Goal: Communication & Community: Answer question/provide support

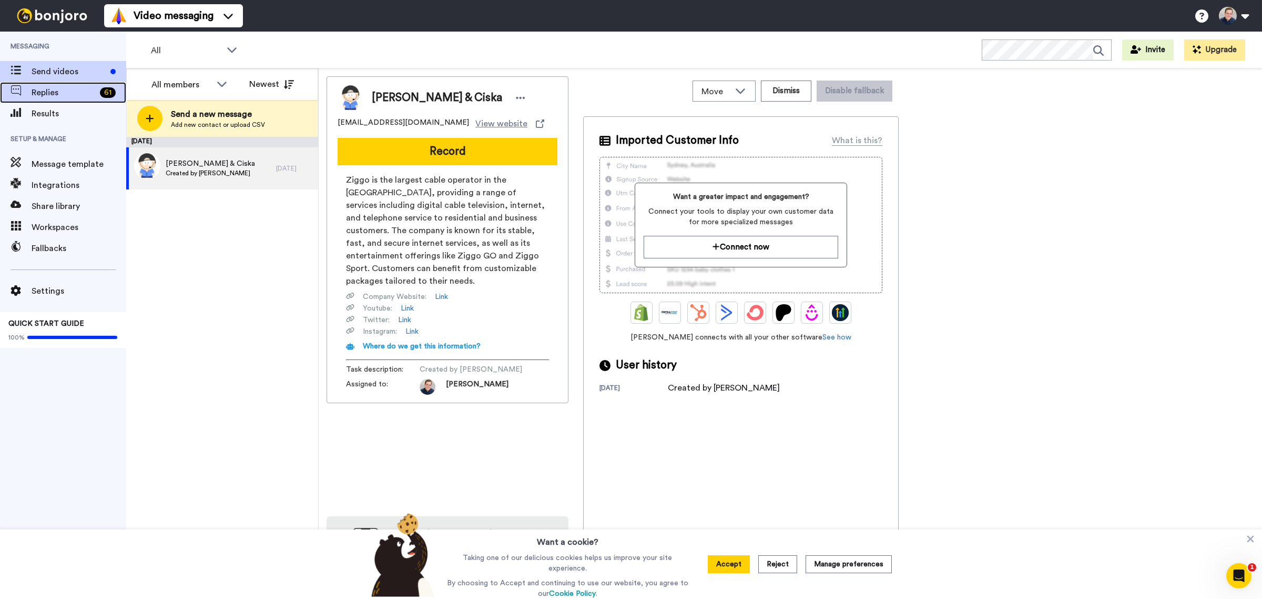
click at [62, 95] on span "Replies" at bounding box center [64, 92] width 64 height 13
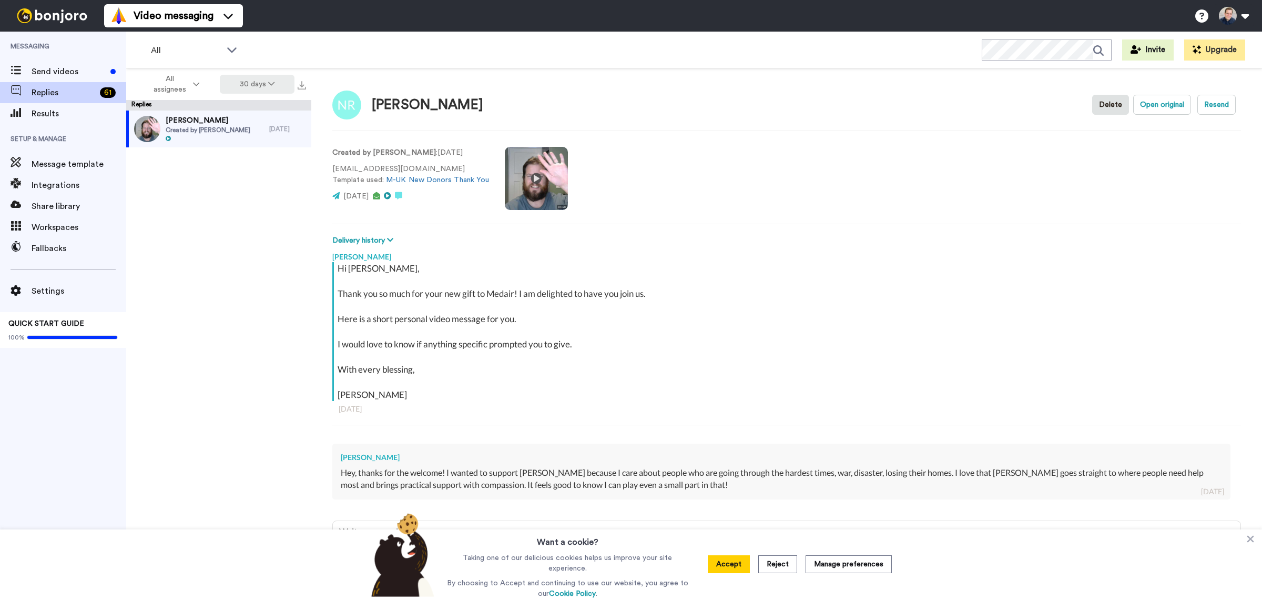
click at [276, 82] on button "30 days" at bounding box center [257, 84] width 75 height 19
click at [259, 194] on li "Quarter to date" at bounding box center [258, 201] width 74 height 19
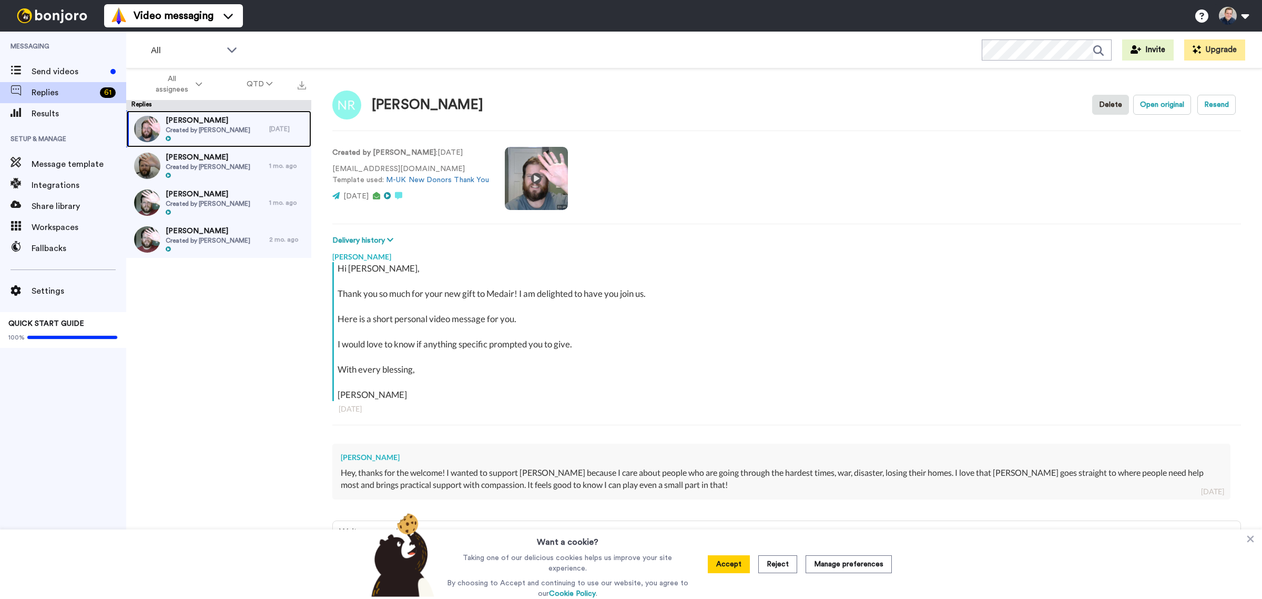
click at [225, 119] on span "[PERSON_NAME]" at bounding box center [208, 120] width 85 height 11
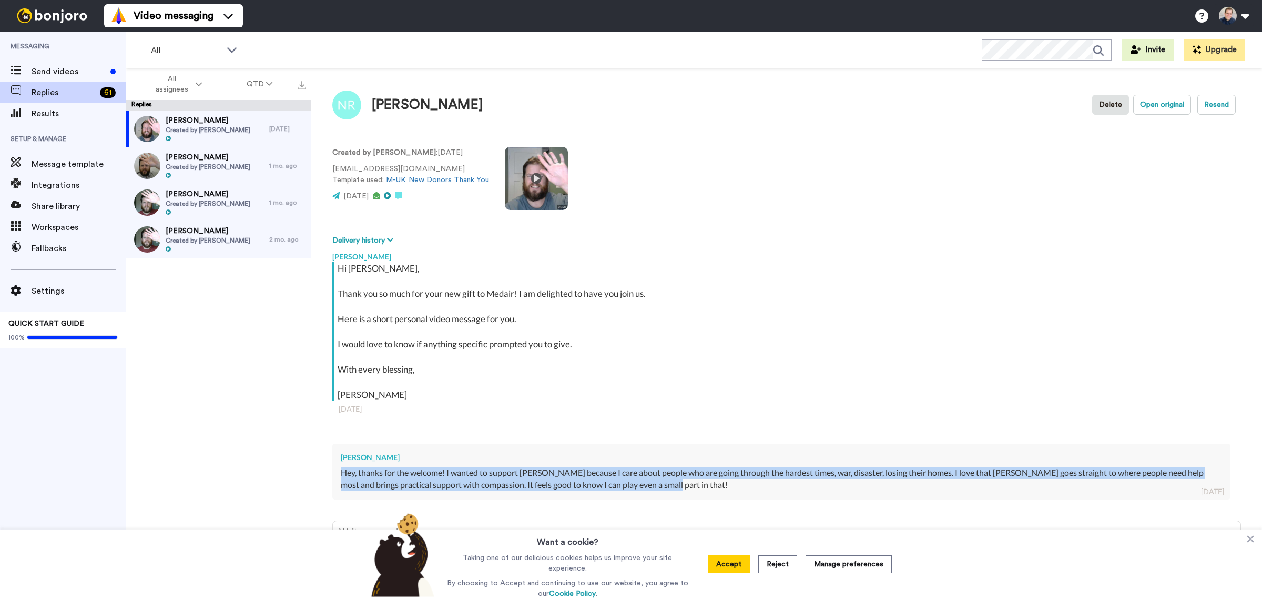
drag, startPoint x: 693, startPoint y: 490, endPoint x: 334, endPoint y: 477, distance: 359.4
click at [334, 477] on div "[PERSON_NAME] Hey, thanks for the welcome! I wanted to support [PERSON_NAME] be…" at bounding box center [781, 471] width 898 height 56
copy div "Hey, thanks for the welcome! I wanted to support [PERSON_NAME] because I care a…"
drag, startPoint x: 214, startPoint y: 157, endPoint x: 307, endPoint y: 201, distance: 103.3
click at [214, 158] on span "[PERSON_NAME]" at bounding box center [208, 157] width 85 height 11
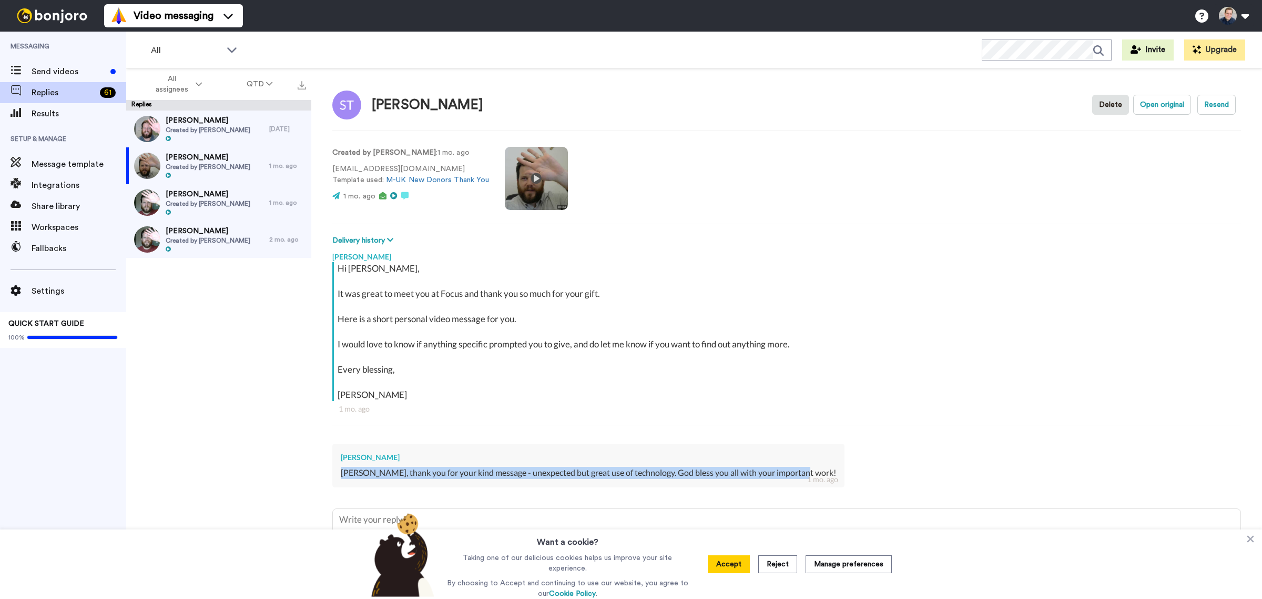
drag, startPoint x: 806, startPoint y: 471, endPoint x: 337, endPoint y: 482, distance: 468.7
click at [337, 482] on div "[PERSON_NAME] [PERSON_NAME], thank you for your kind message - unexpected but g…" at bounding box center [588, 465] width 512 height 44
copy div "[PERSON_NAME], thank you for your kind message - unexpected but great use of te…"
click at [182, 190] on span "[PERSON_NAME]" at bounding box center [208, 194] width 85 height 11
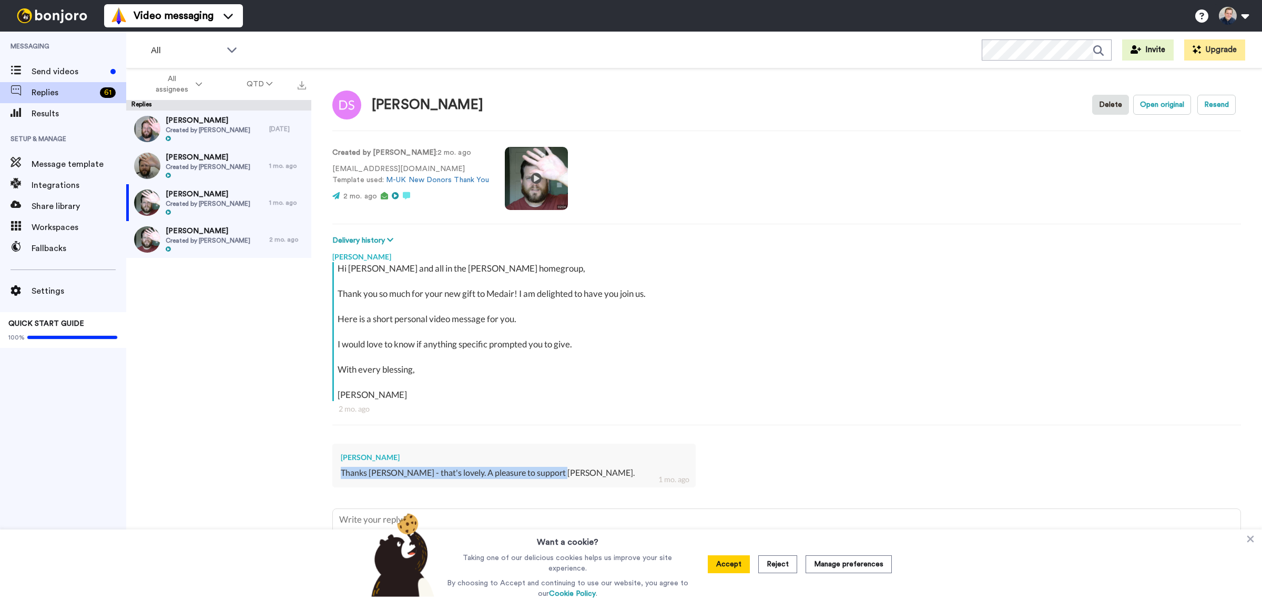
drag, startPoint x: 574, startPoint y: 469, endPoint x: 316, endPoint y: 476, distance: 258.3
click at [316, 476] on div "[PERSON_NAME] Delete Open original Resend Created by [PERSON_NAME] : 2 mo. ago …" at bounding box center [786, 351] width 951 height 567
copy div "Thanks [PERSON_NAME] - that's lovely. A pleasure to support [PERSON_NAME]."
click at [216, 242] on span "Created by [PERSON_NAME]" at bounding box center [208, 240] width 85 height 8
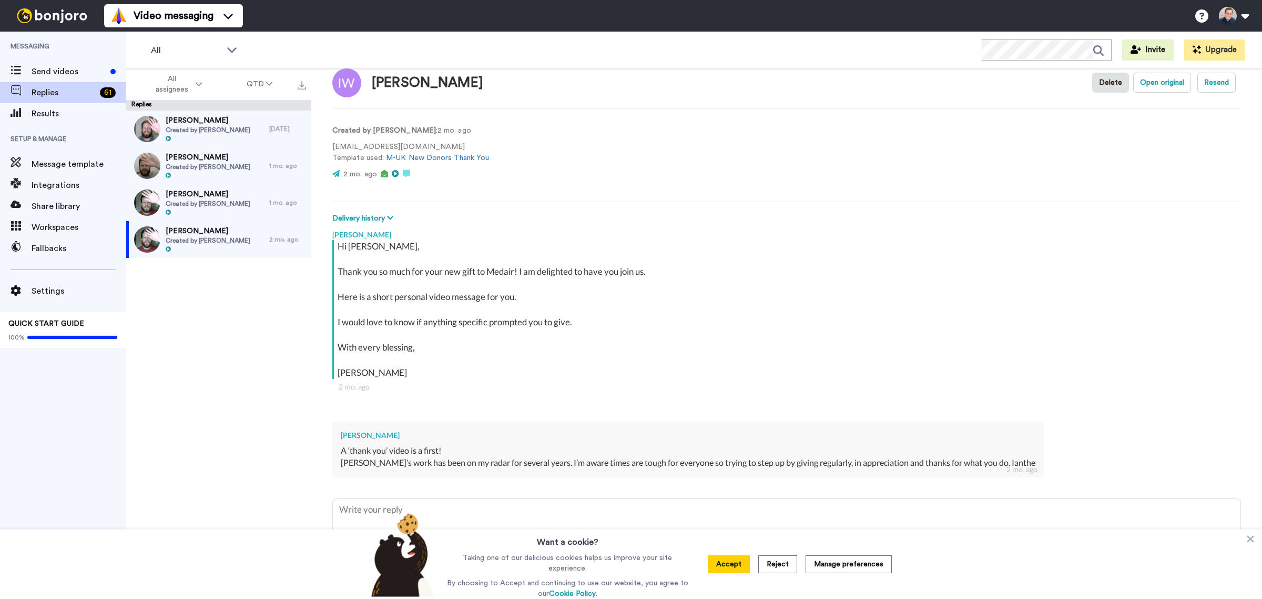
scroll to position [34, 0]
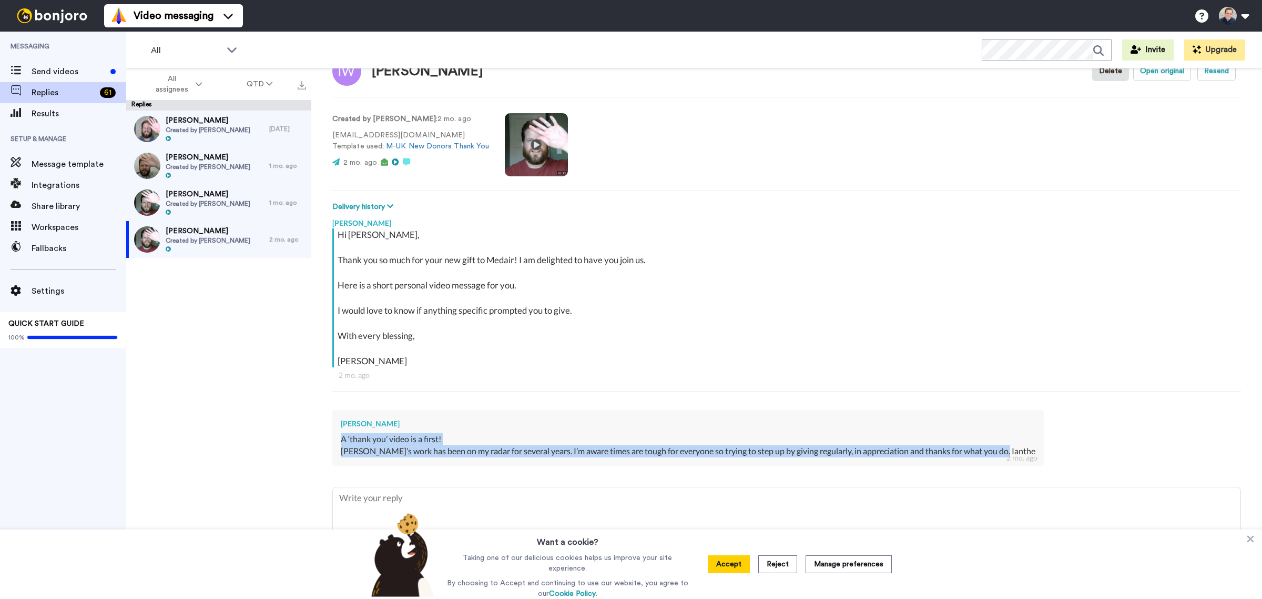
drag, startPoint x: 338, startPoint y: 440, endPoint x: 1016, endPoint y: 471, distance: 678.1
click at [1016, 471] on div "[PERSON_NAME] Hi [PERSON_NAME], Thank you so much for your new gift to [PERSON_…" at bounding box center [786, 343] width 909 height 263
copy div "A ‘thank you’ video is a first! [PERSON_NAME]’s work has been on my radar for s…"
type textarea "x"
